Goal: Navigation & Orientation: Find specific page/section

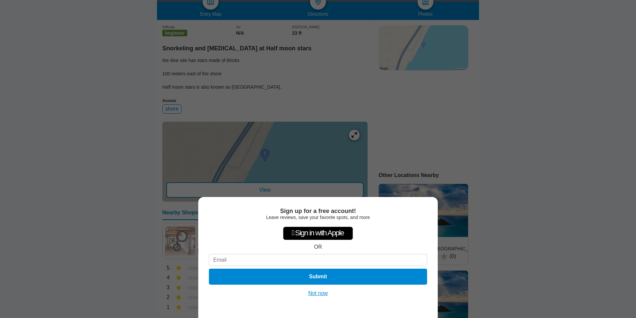
click at [317, 295] on button "Not now" at bounding box center [319, 293] width 24 height 7
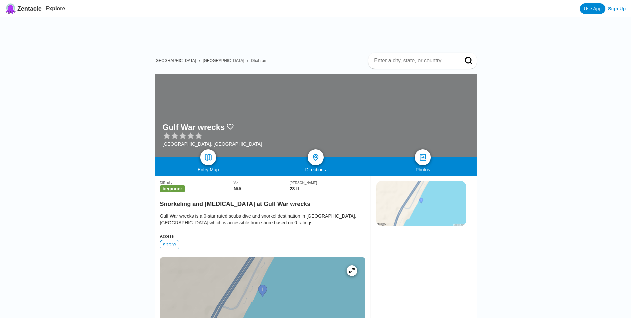
scroll to position [233, 0]
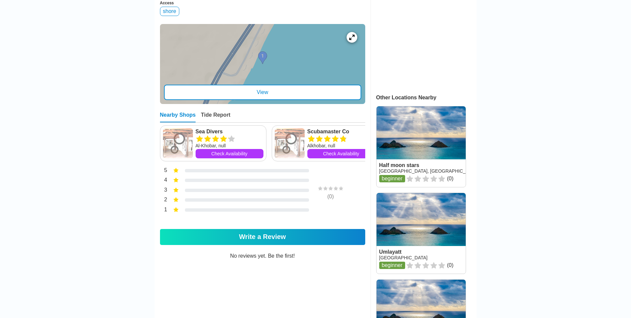
click at [226, 92] on div "View" at bounding box center [262, 92] width 197 height 15
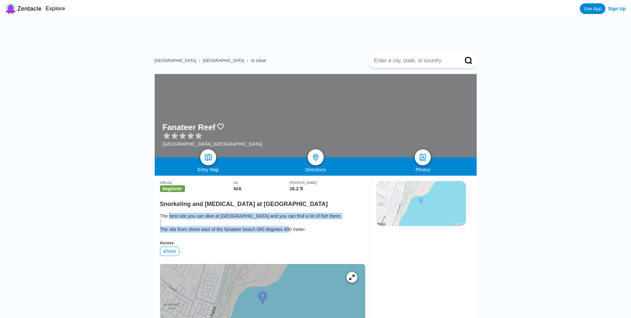
drag, startPoint x: 263, startPoint y: 230, endPoint x: 169, endPoint y: 218, distance: 95.2
click at [169, 218] on div "The best site you can dive at Fanateer beach and you can find a lot of fish the…" at bounding box center [262, 222] width 205 height 20
drag, startPoint x: 169, startPoint y: 218, endPoint x: 253, endPoint y: 226, distance: 84.9
click at [254, 227] on div "The best site you can dive at Fanateer beach and you can find a lot of fish the…" at bounding box center [262, 222] width 205 height 20
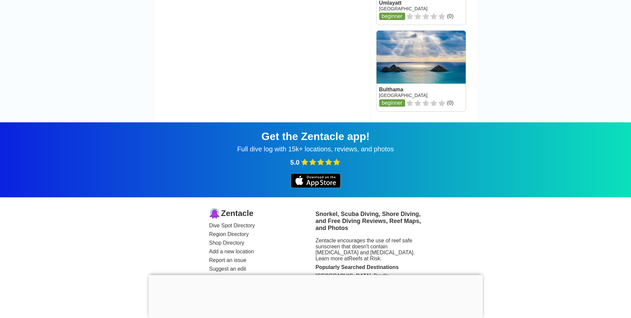
scroll to position [1165, 0]
